Goal: Information Seeking & Learning: Check status

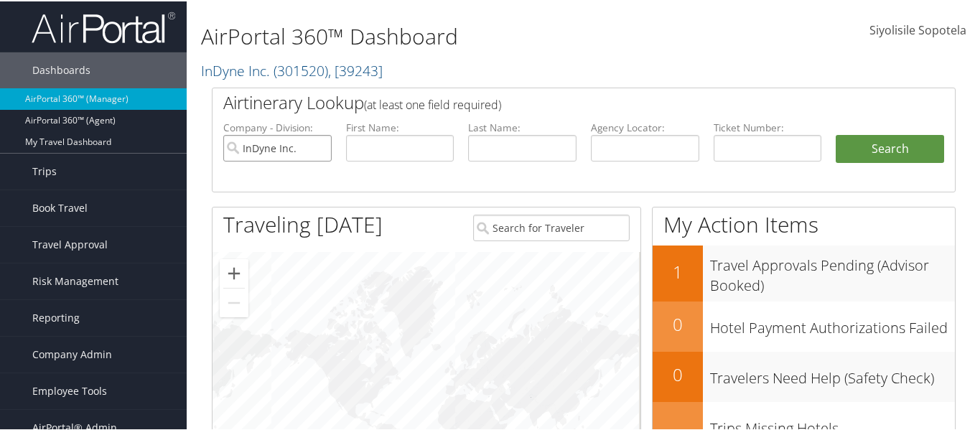
click at [317, 146] on input "InDyne Inc." at bounding box center [277, 147] width 108 height 27
click at [287, 282] on div "29" at bounding box center [427, 403] width 428 height 305
click at [755, 143] on input "text" at bounding box center [768, 147] width 108 height 27
paste input "8900897510809"
type input "8900897510809"
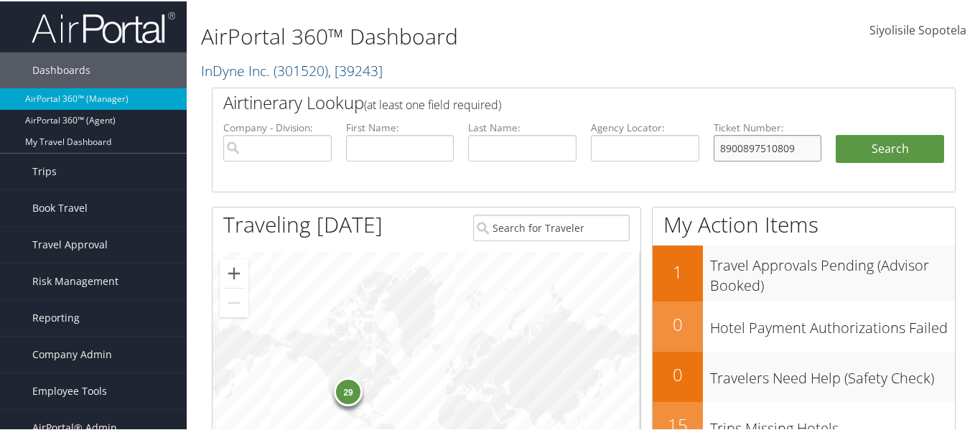
click at [836, 134] on button "Search" at bounding box center [890, 148] width 108 height 29
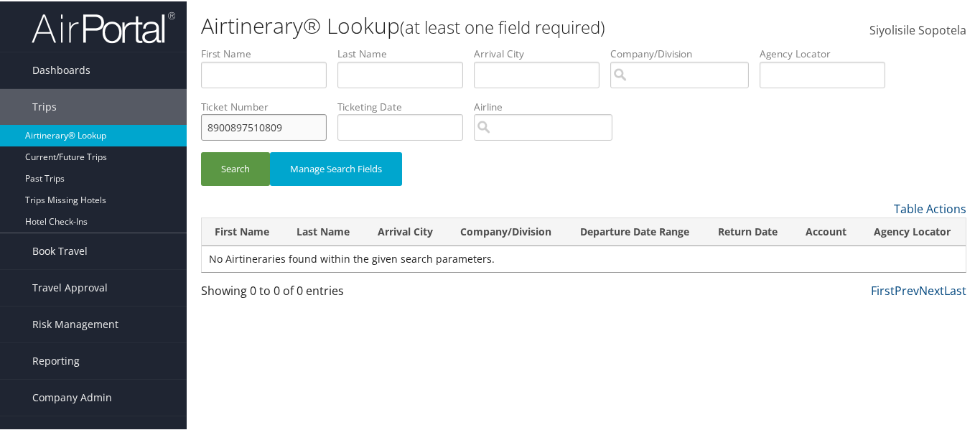
drag, startPoint x: 289, startPoint y: 124, endPoint x: 164, endPoint y: 125, distance: 125.7
click at [164, 125] on div "Dashboards AirPortal 360™ (Manager) AirPortal 360™ (Agent) My Travel Dashboard …" at bounding box center [490, 215] width 981 height 430
click at [300, 125] on input "text" at bounding box center [264, 126] width 126 height 27
paste input "8900897494661"
type input "8900897494661"
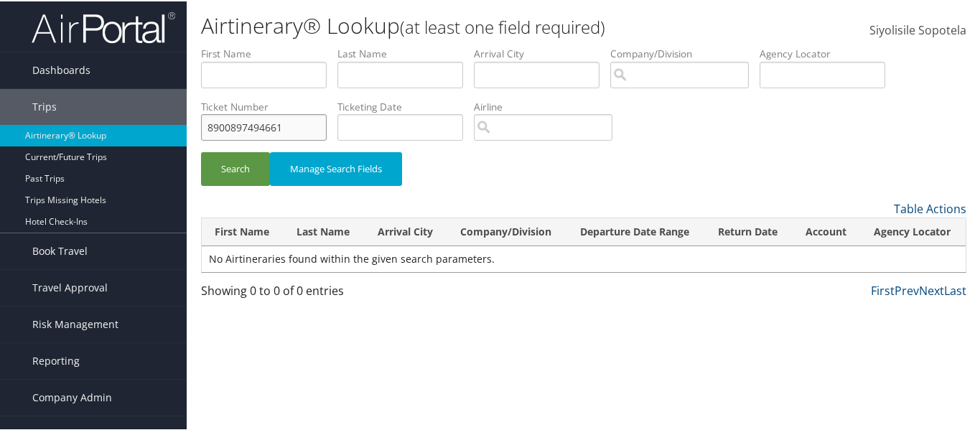
click at [201, 151] on button "Search" at bounding box center [235, 168] width 69 height 34
drag, startPoint x: 308, startPoint y: 127, endPoint x: 200, endPoint y: 126, distance: 108.5
click at [201, 126] on form "First Name Last Name Departure City Arrival City Company/Division Airport/City …" at bounding box center [584, 122] width 766 height 154
click at [271, 120] on input "text" at bounding box center [264, 126] width 126 height 27
paste input "8900897494657"
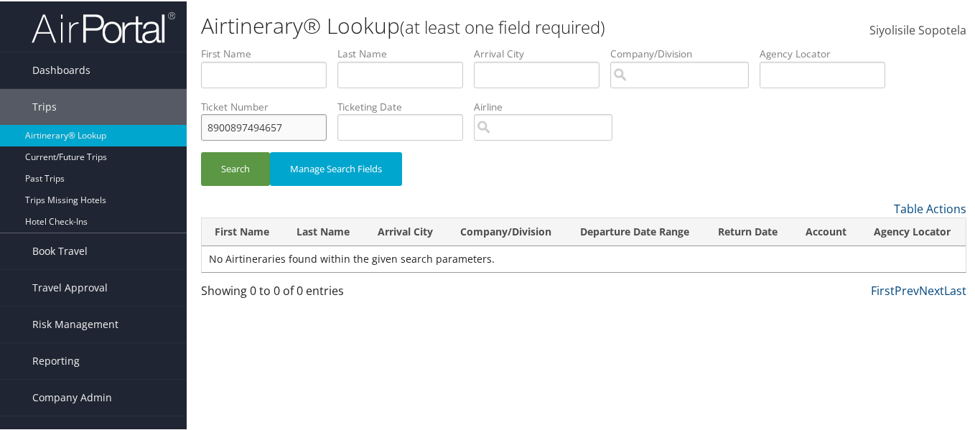
type input "8900897494657"
click at [201, 151] on button "Search" at bounding box center [235, 168] width 69 height 34
drag, startPoint x: 292, startPoint y: 122, endPoint x: 190, endPoint y: 122, distance: 101.3
click at [201, 122] on form "First Name Last Name Departure City Arrival City Company/Division Airport/City …" at bounding box center [584, 122] width 766 height 154
click at [282, 131] on input "text" at bounding box center [264, 126] width 126 height 27
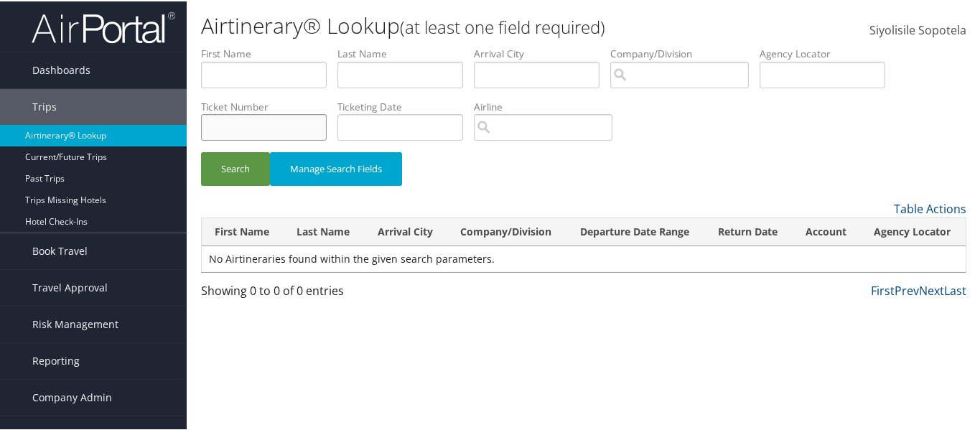
paste input "8900897494655"
click at [201, 151] on button "Search" at bounding box center [235, 168] width 69 height 34
type input "8900897494655"
click at [201, 151] on button "Search" at bounding box center [235, 168] width 69 height 34
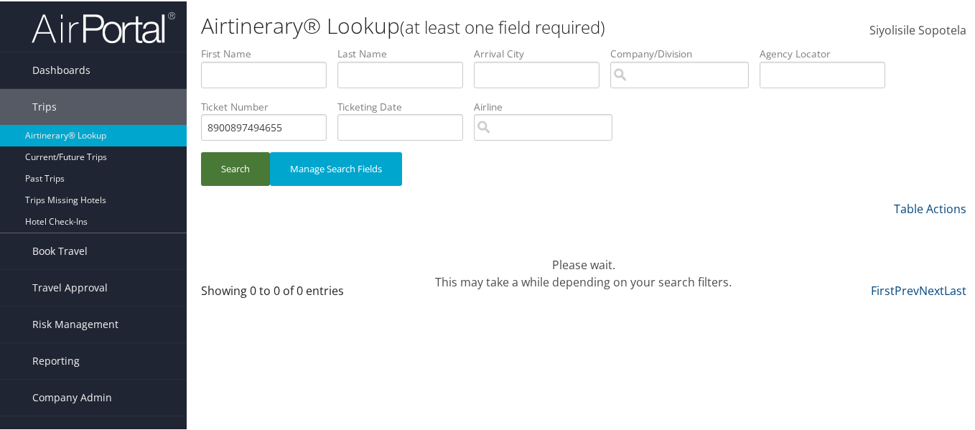
click at [233, 168] on button "Search" at bounding box center [235, 168] width 69 height 34
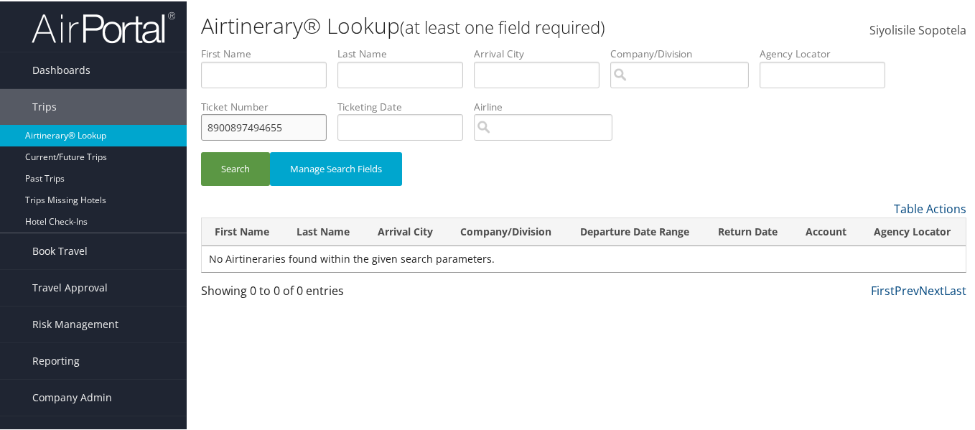
drag, startPoint x: 292, startPoint y: 126, endPoint x: 153, endPoint y: 124, distance: 138.6
click at [153, 124] on div "Dashboards AirPortal 360™ (Manager) AirPortal 360™ (Agent) My Travel Dashboard …" at bounding box center [490, 215] width 981 height 430
click at [254, 119] on input "text" at bounding box center [264, 126] width 126 height 27
paste input "8900897494654"
type input "8900897494654"
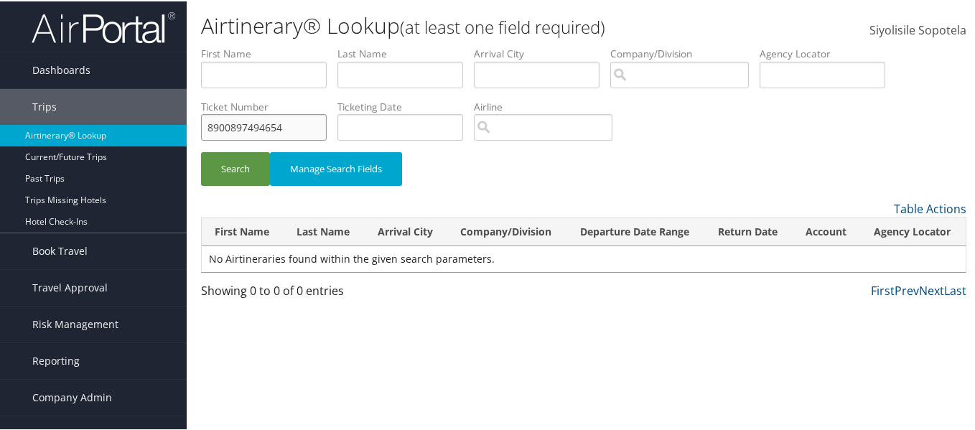
click at [201, 151] on button "Search" at bounding box center [235, 168] width 69 height 34
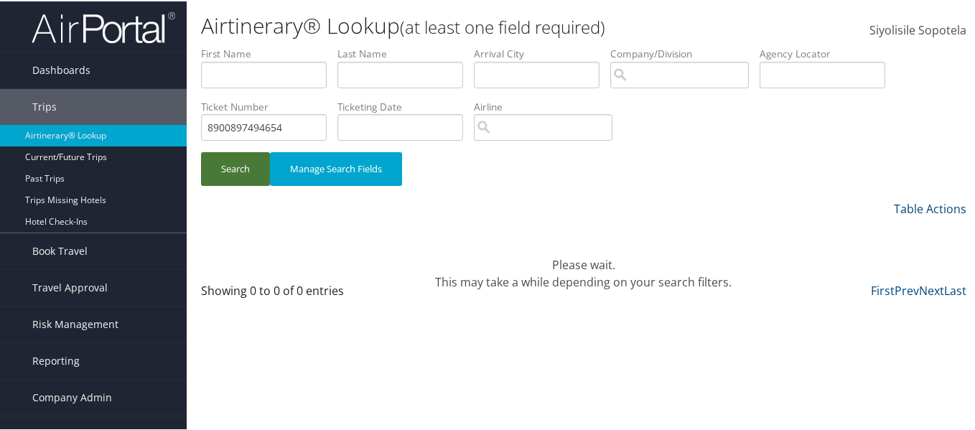
click at [231, 160] on button "Search" at bounding box center [235, 168] width 69 height 34
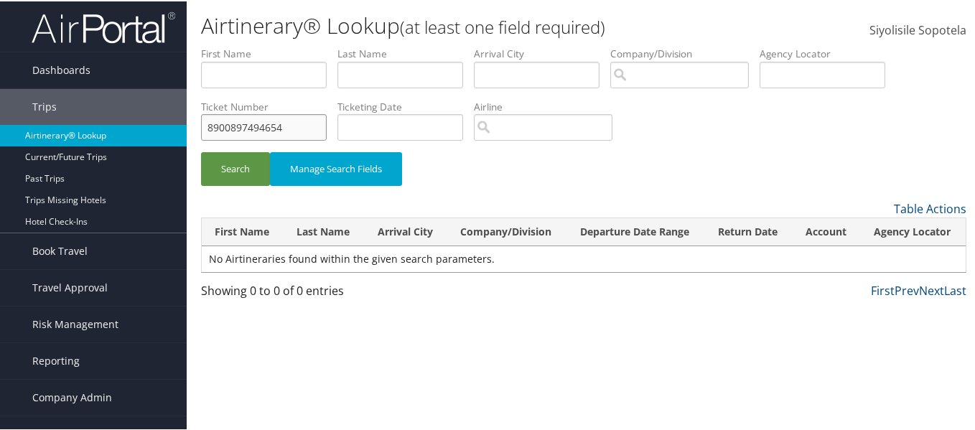
drag, startPoint x: 293, startPoint y: 128, endPoint x: 159, endPoint y: 130, distance: 134.3
click at [159, 130] on div "Dashboards AirPortal 360™ (Manager) AirPortal 360™ (Agent) My Travel Dashboard …" at bounding box center [490, 215] width 981 height 430
click at [262, 70] on input "text" at bounding box center [264, 73] width 126 height 27
paste input "COOK/AMANDA"
drag, startPoint x: 243, startPoint y: 73, endPoint x: 179, endPoint y: 74, distance: 63.9
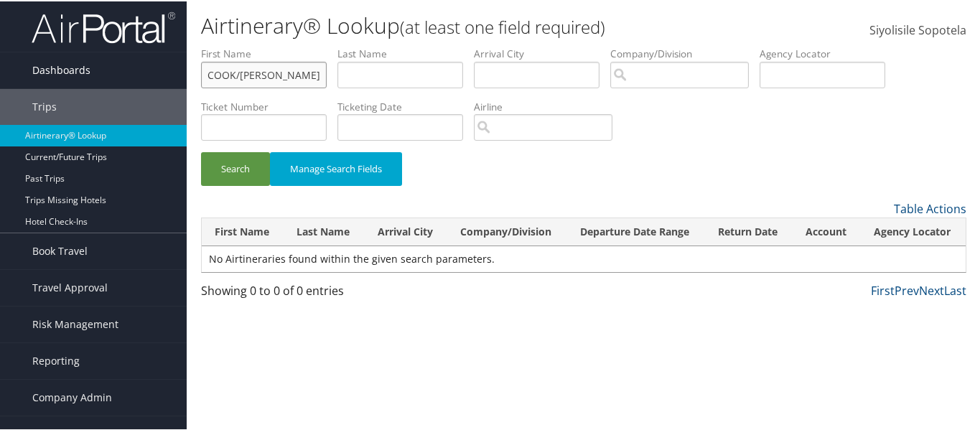
click at [179, 74] on div "Dashboards AirPortal 360™ (Manager) AirPortal 360™ (Agent) My Travel Dashboard …" at bounding box center [490, 215] width 981 height 430
type input "AMANDA"
click at [374, 71] on input "text" at bounding box center [401, 73] width 126 height 27
paste input "COOK/"
type input "COOK"
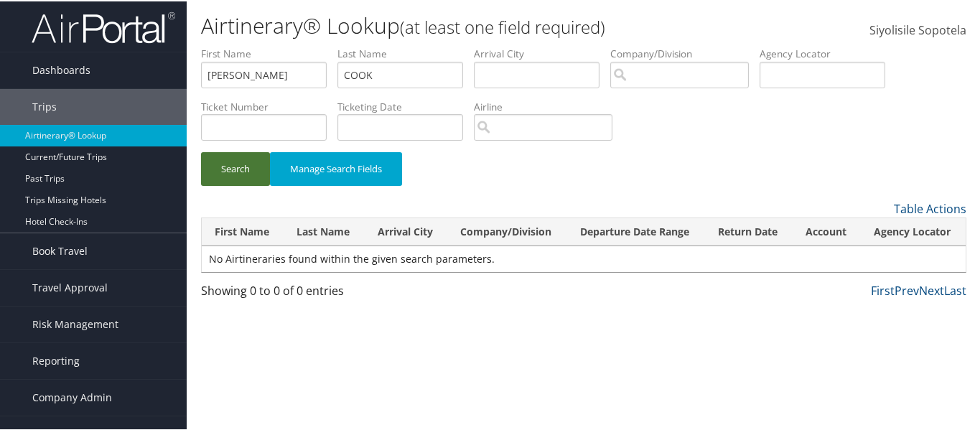
click at [246, 163] on button "Search" at bounding box center [235, 168] width 69 height 34
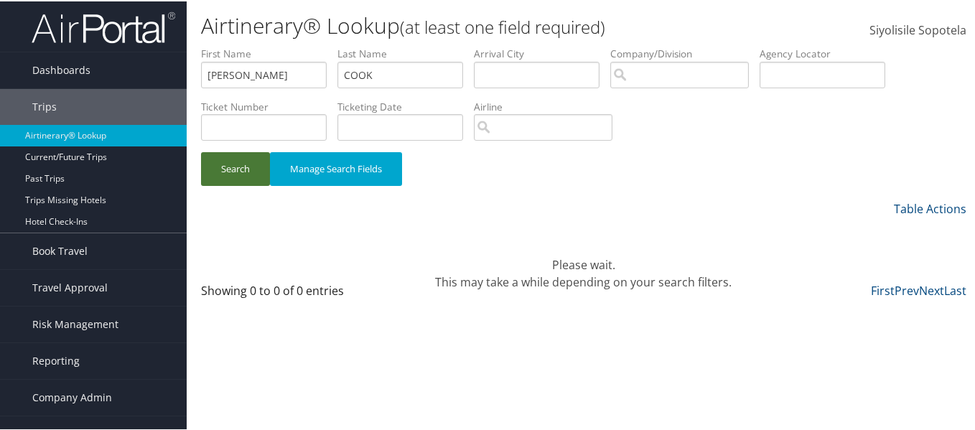
click at [246, 161] on button "Search" at bounding box center [235, 168] width 69 height 34
click at [284, 72] on input "AMANDA" at bounding box center [264, 73] width 126 height 27
type input "AMANDA"
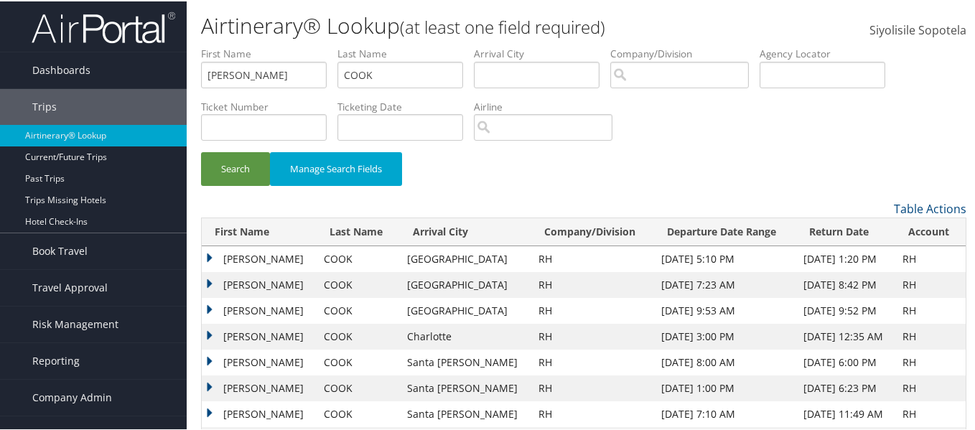
click at [208, 253] on td "AMANDA LINDSEY" at bounding box center [259, 258] width 115 height 26
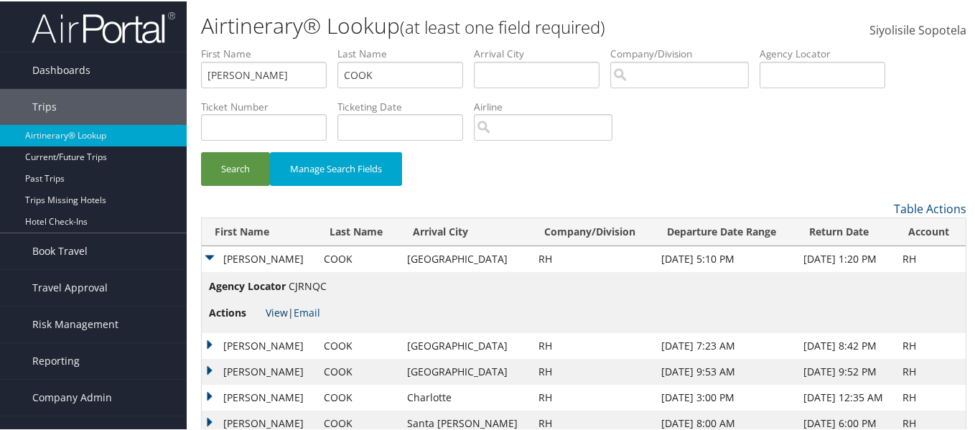
click at [277, 309] on link "View" at bounding box center [277, 312] width 22 height 14
